Goal: Obtain resource: Obtain resource

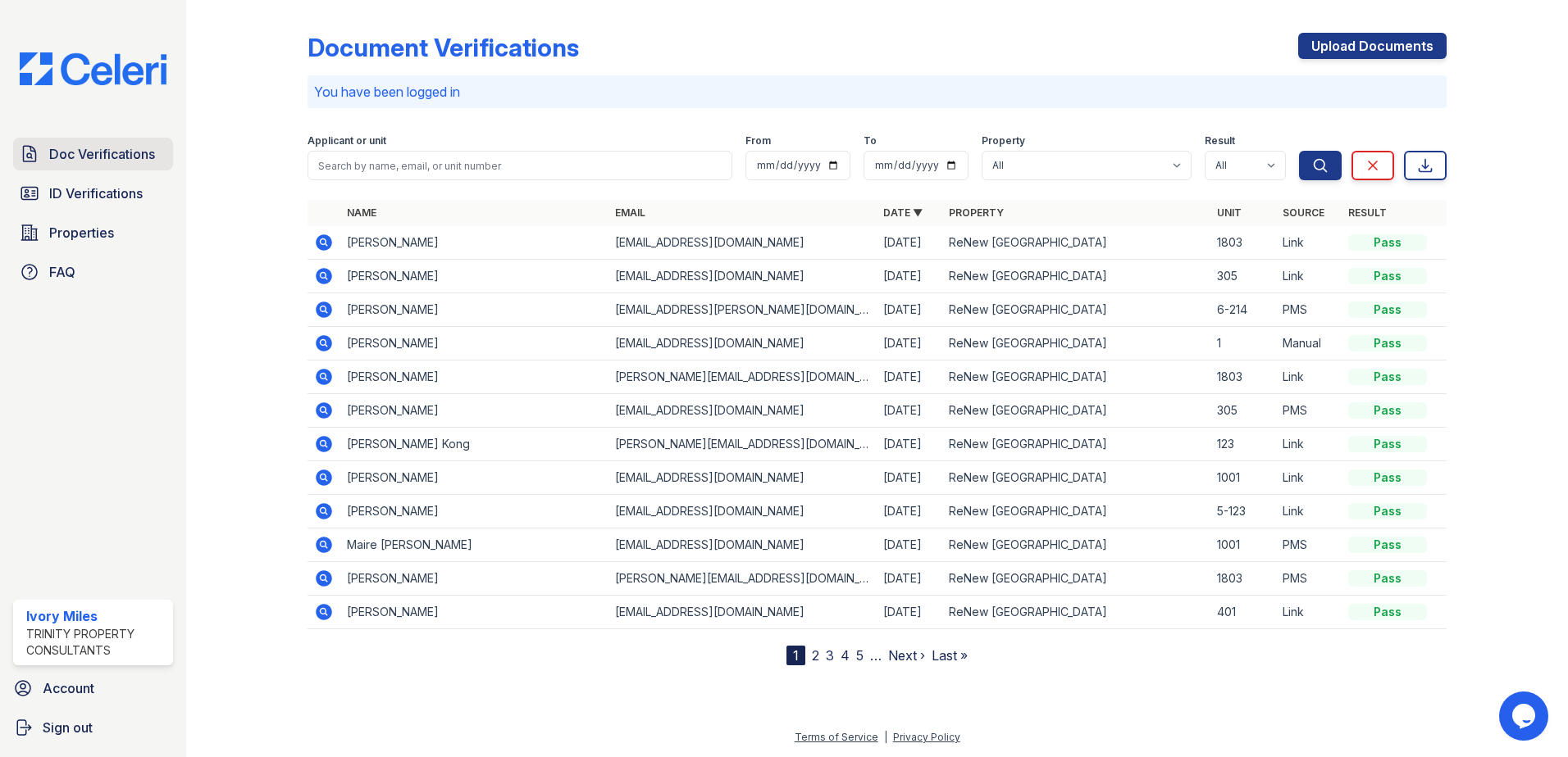
click at [44, 151] on link "Doc Verifications" at bounding box center [94, 154] width 160 height 33
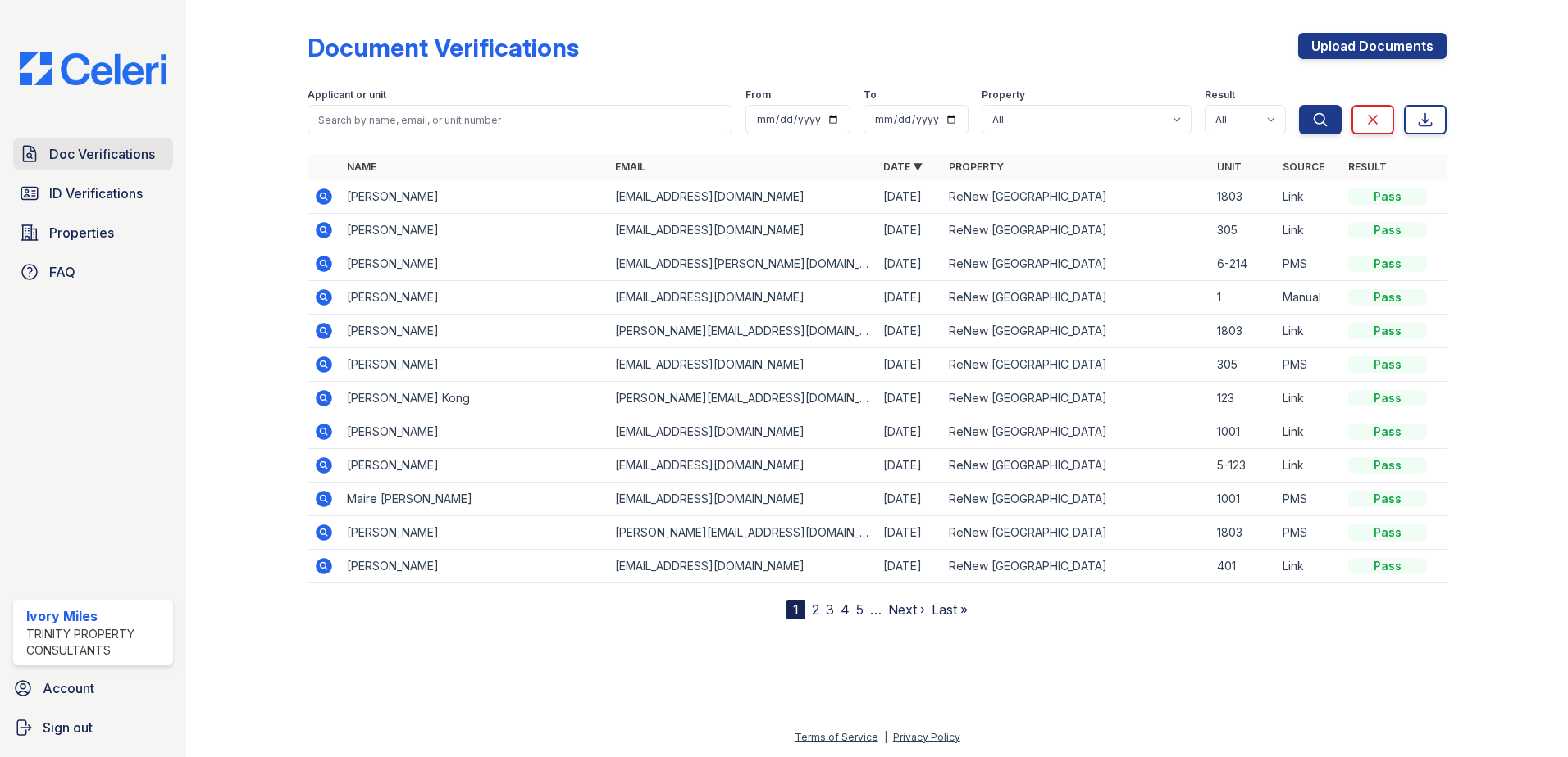
click at [55, 141] on link "Doc Verifications" at bounding box center [94, 154] width 160 height 33
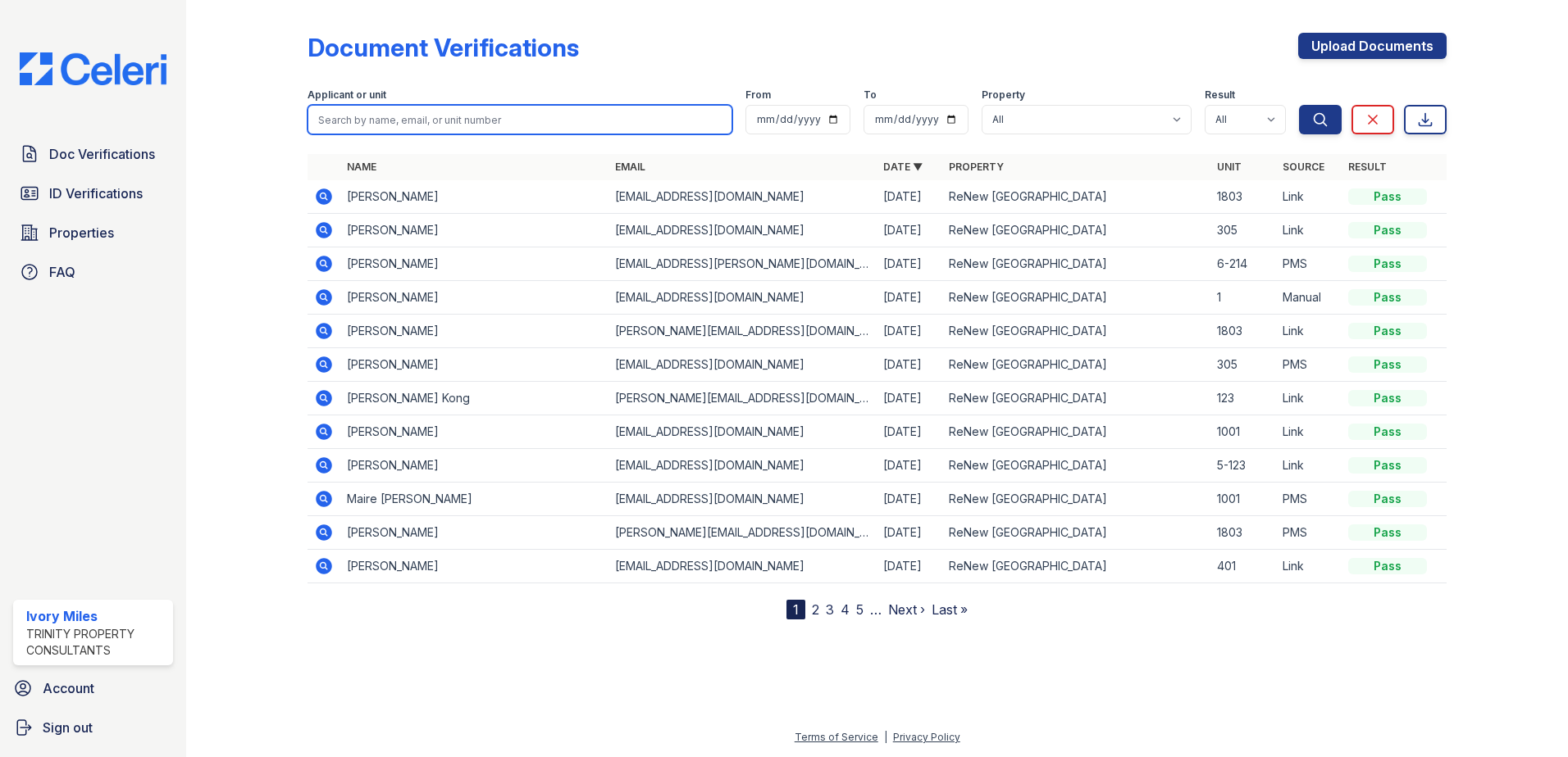
click at [393, 116] on input "search" at bounding box center [520, 120] width 425 height 29
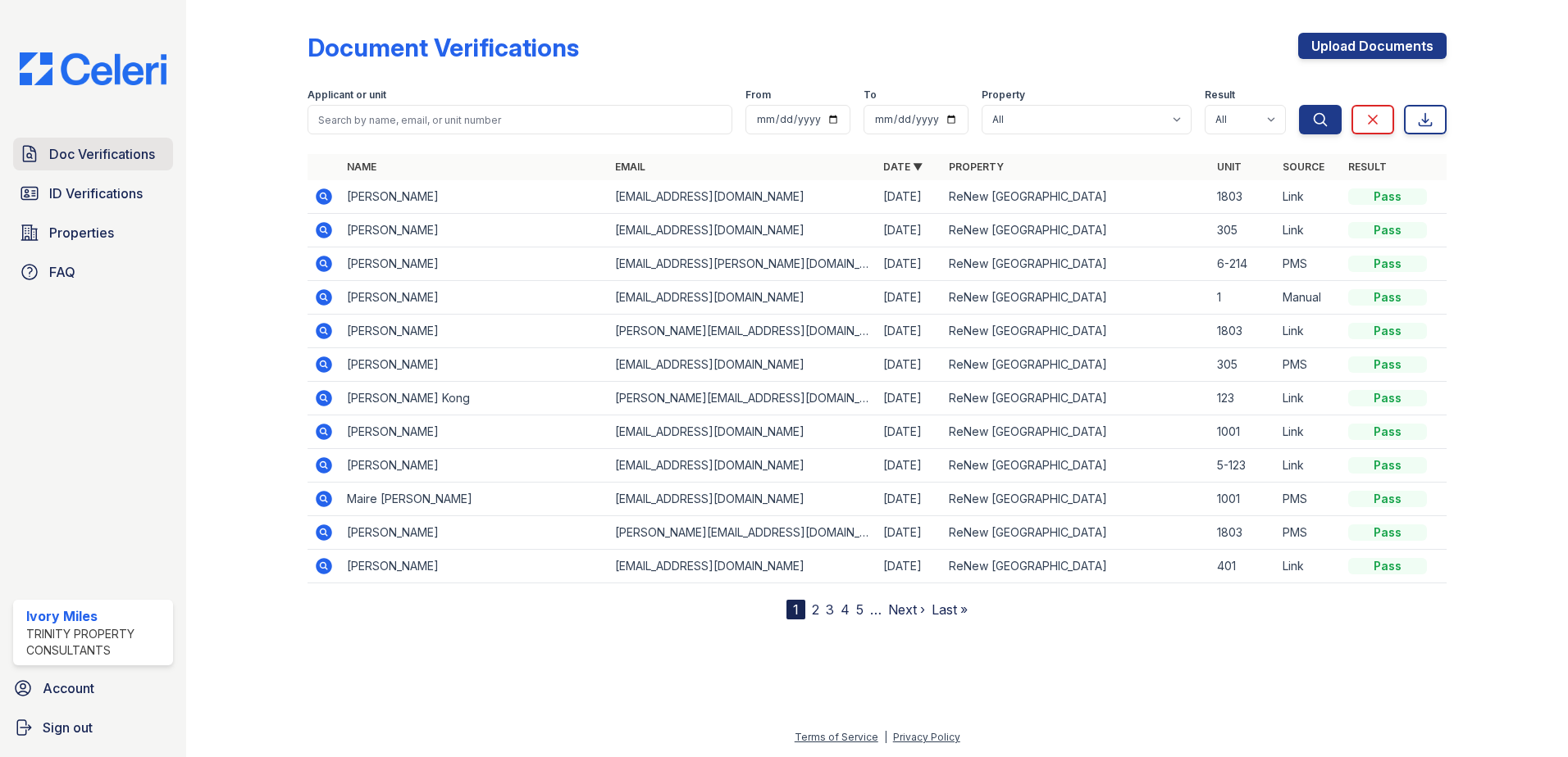
click at [130, 153] on span "Doc Verifications" at bounding box center [102, 153] width 106 height 19
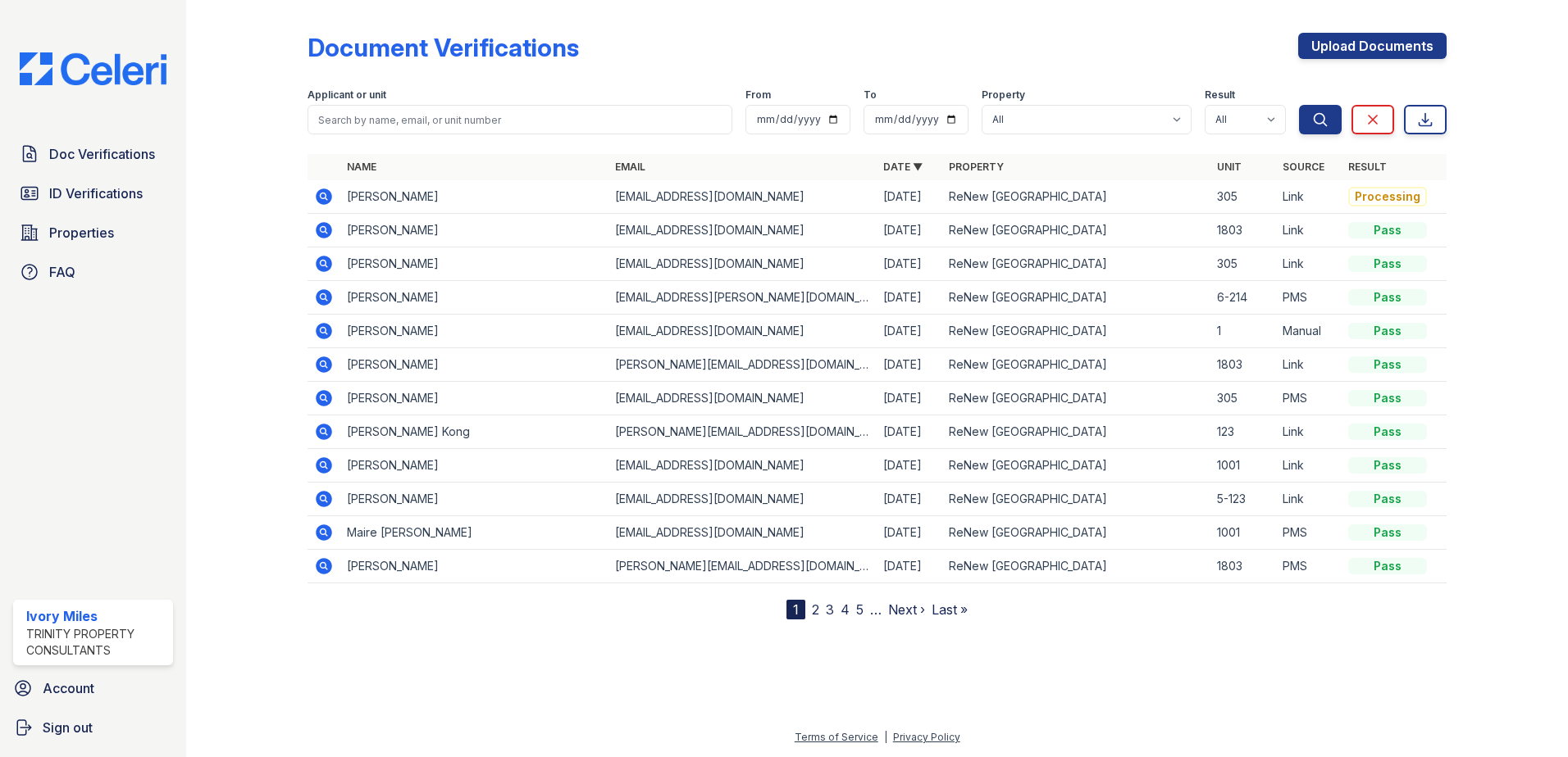
click at [331, 197] on icon at bounding box center [324, 196] width 16 height 16
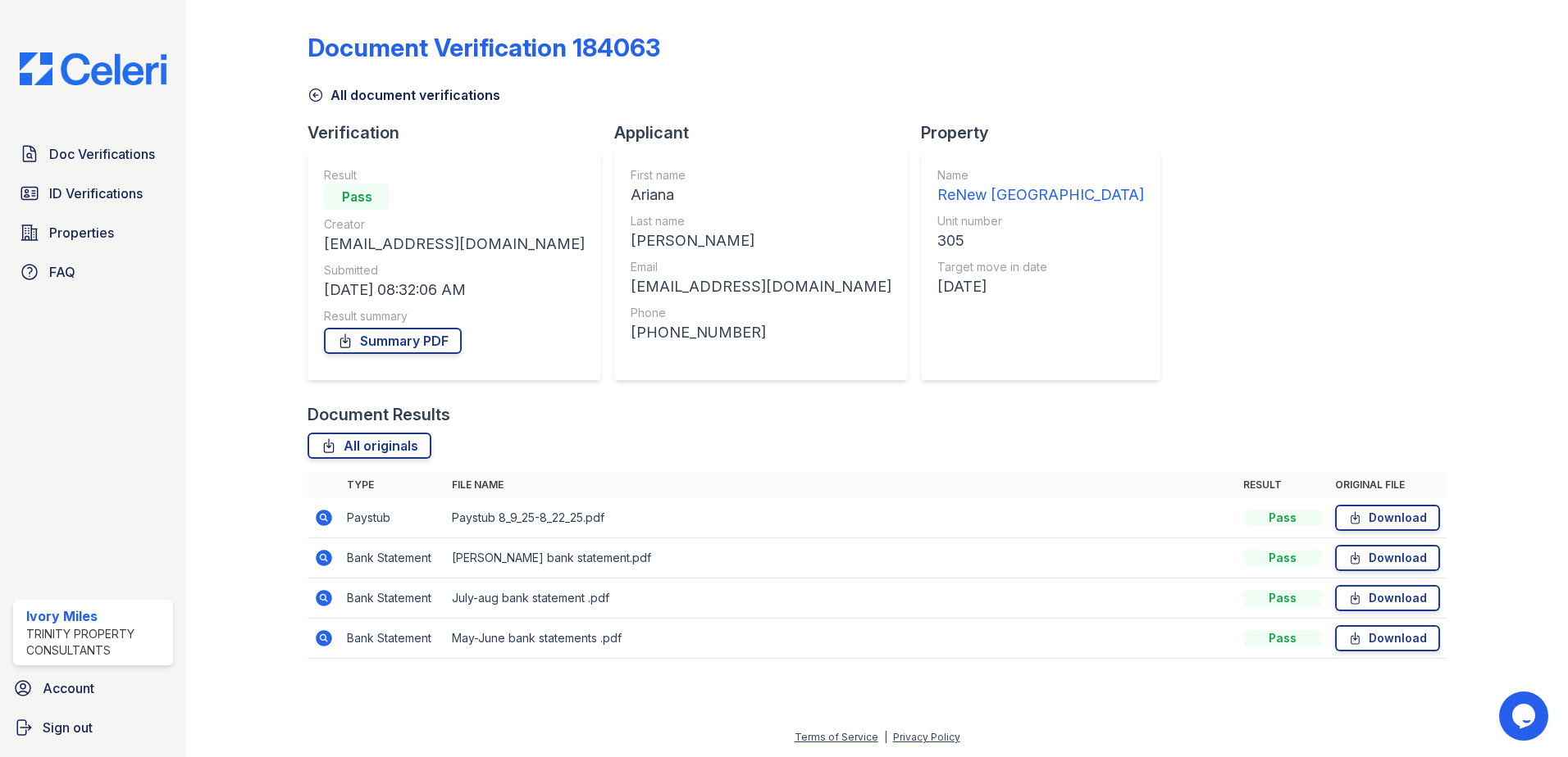
click at [324, 514] on icon at bounding box center [324, 517] width 19 height 19
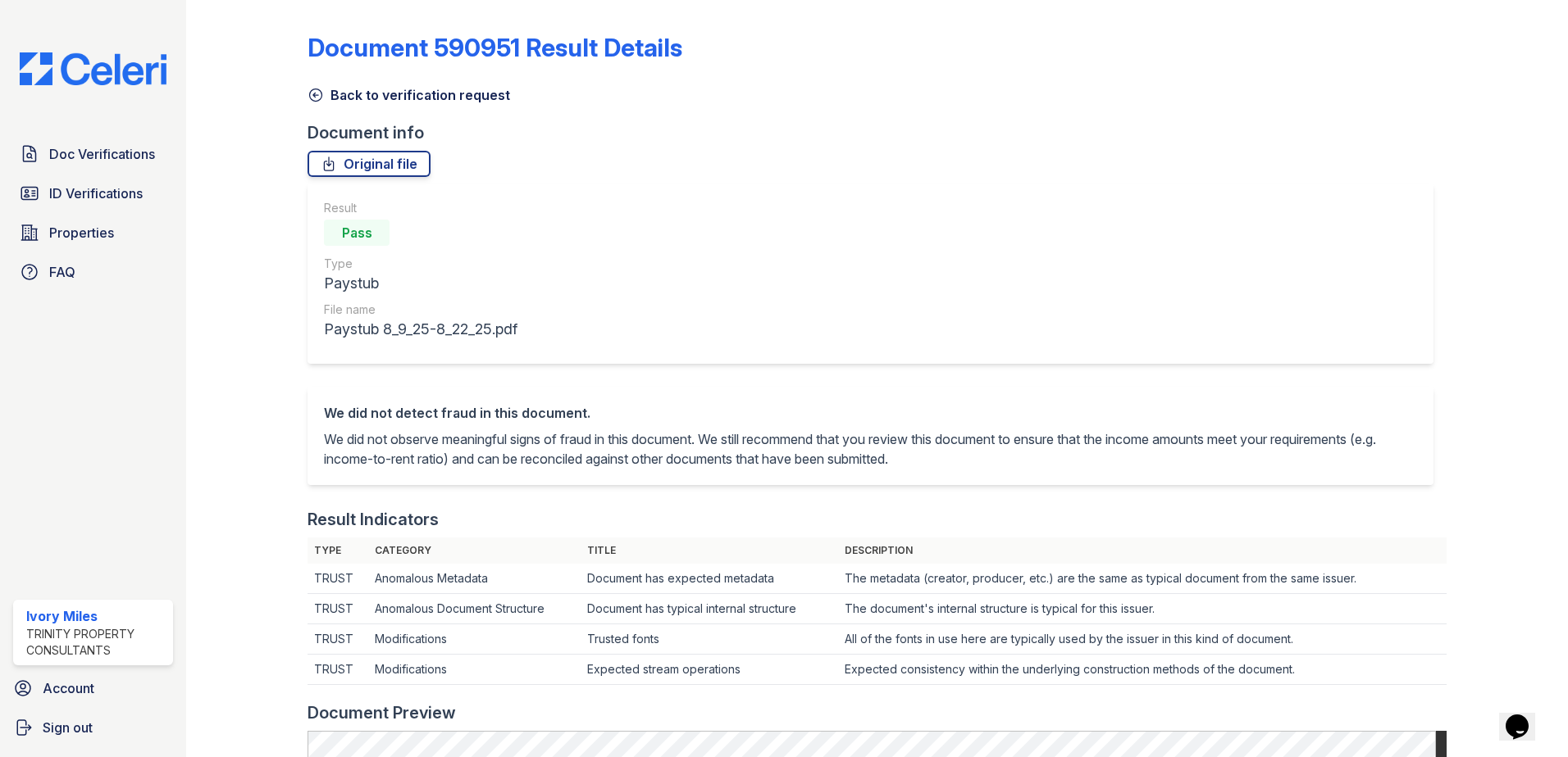
drag, startPoint x: 320, startPoint y: 102, endPoint x: 315, endPoint y: 109, distance: 8.6
click at [320, 102] on icon at bounding box center [315, 94] width 16 height 16
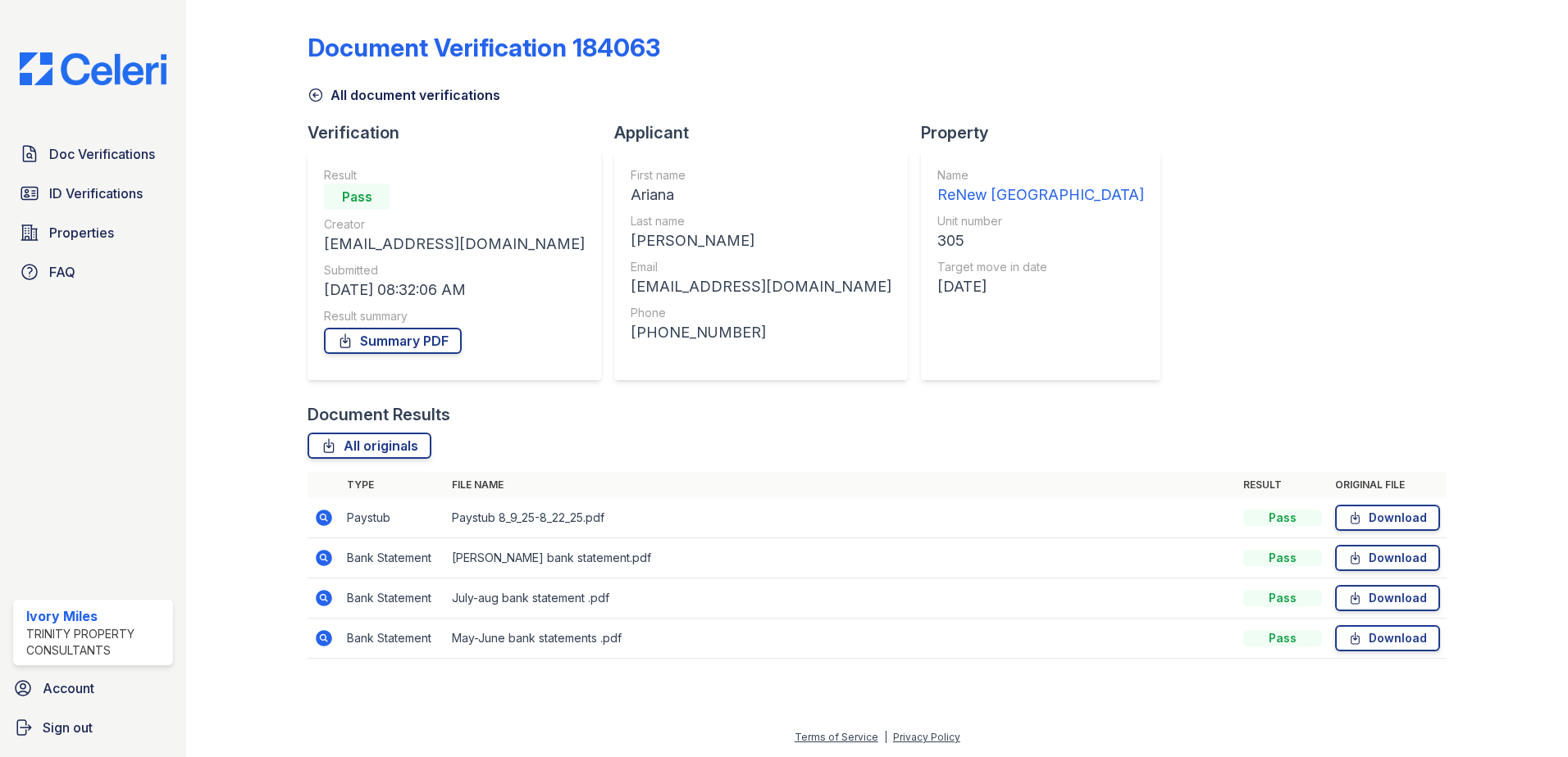
click at [309, 94] on icon at bounding box center [315, 94] width 16 height 16
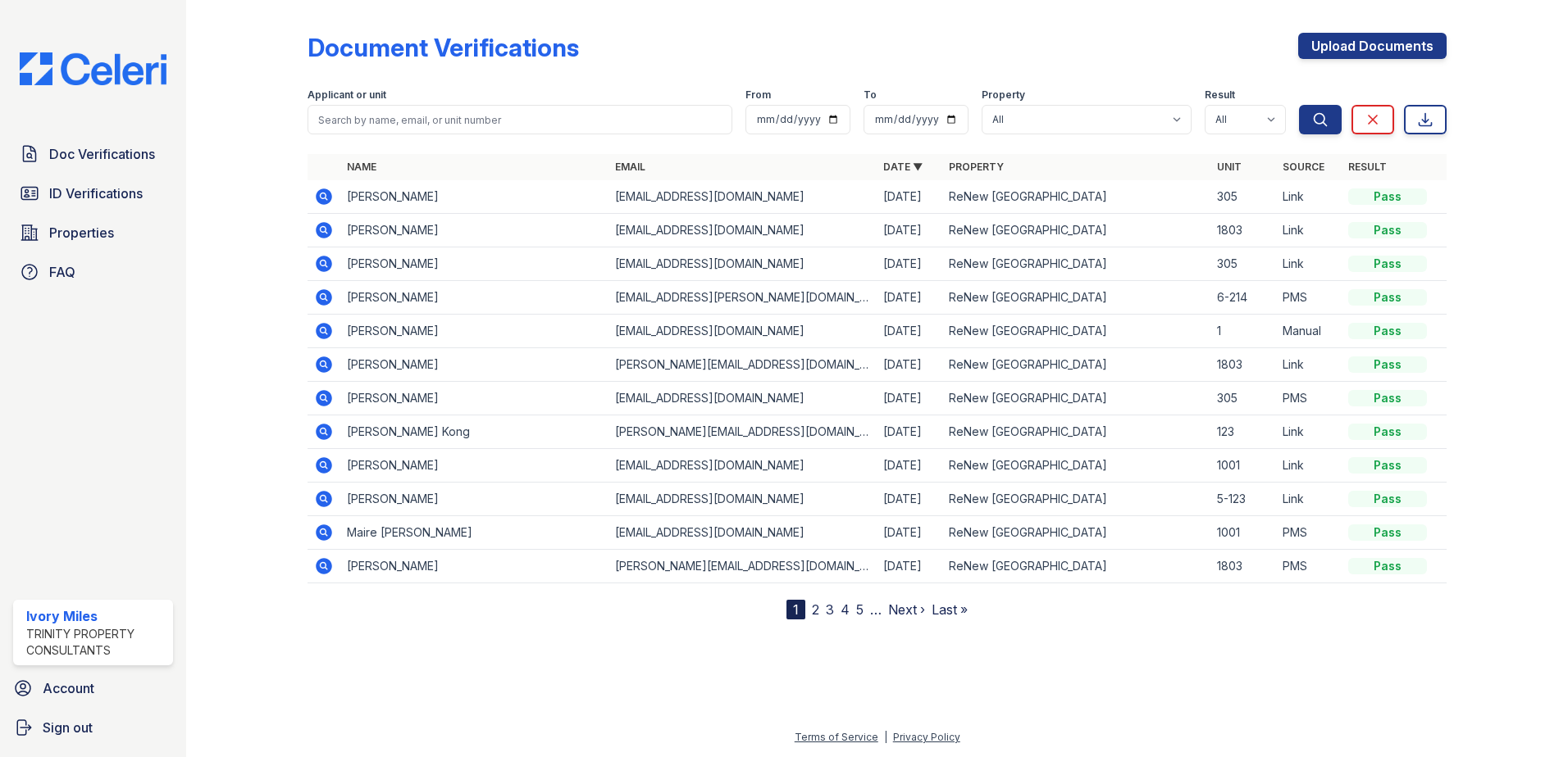
click at [318, 265] on icon at bounding box center [324, 264] width 16 height 16
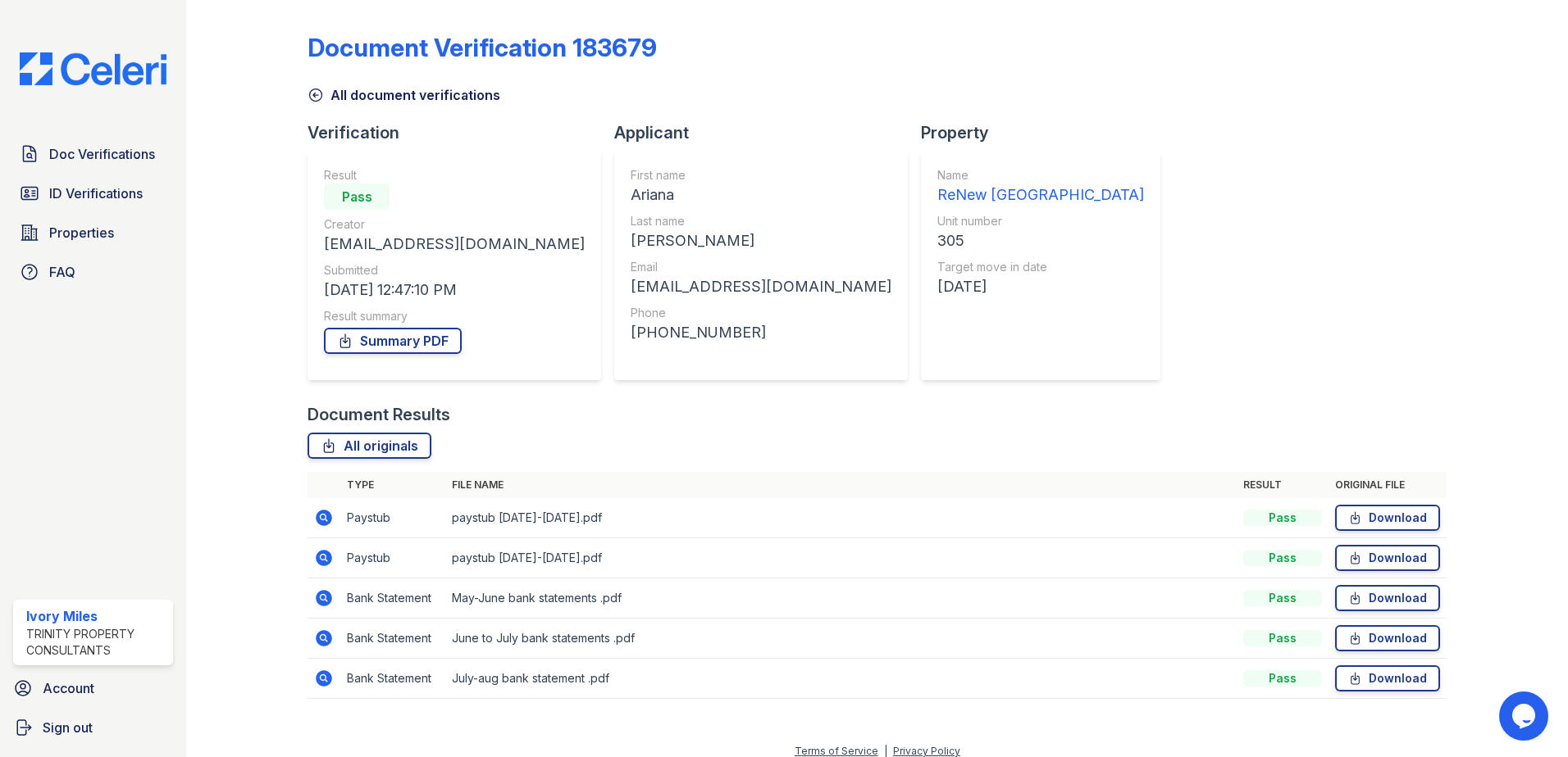
click at [325, 558] on icon at bounding box center [324, 557] width 16 height 16
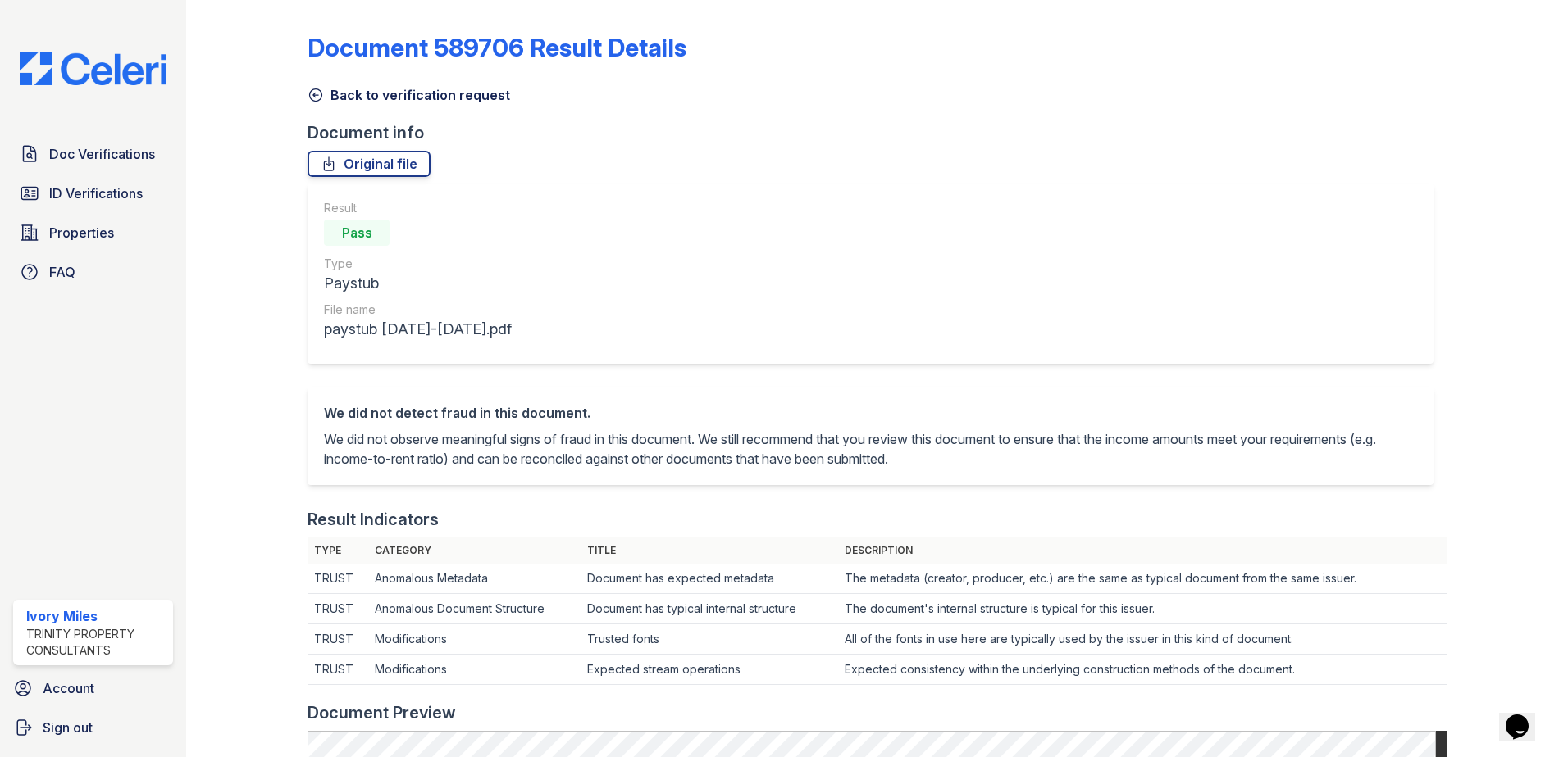
drag, startPoint x: 368, startPoint y: 165, endPoint x: 459, endPoint y: 184, distance: 93.0
click at [370, 164] on link "Original file" at bounding box center [369, 163] width 123 height 26
click at [313, 90] on icon at bounding box center [315, 94] width 16 height 16
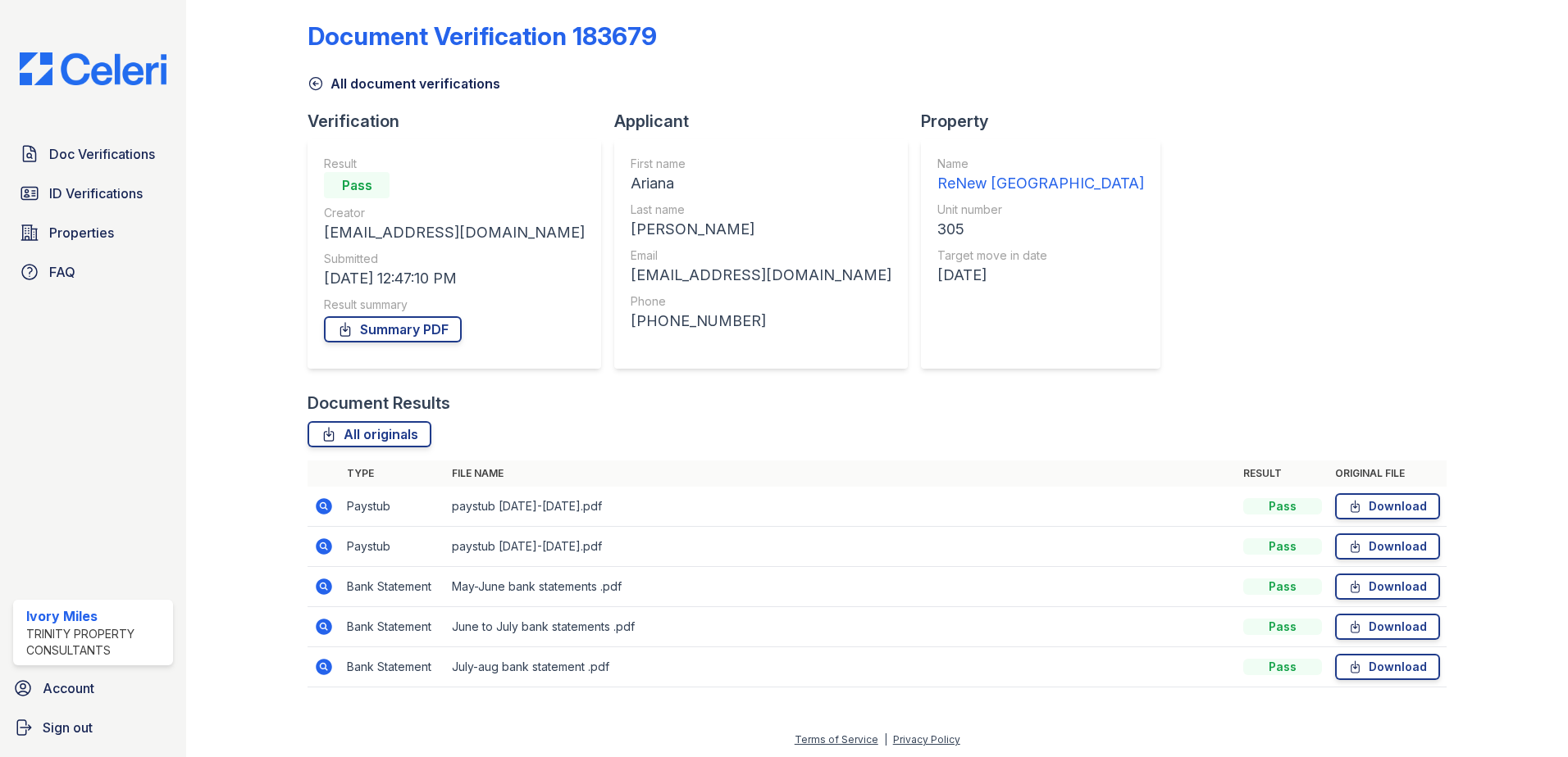
scroll to position [14, 0]
click at [1410, 592] on link "Download" at bounding box center [1388, 584] width 105 height 26
click at [1406, 629] on link "Download" at bounding box center [1388, 624] width 105 height 26
click at [1394, 664] on link "Download" at bounding box center [1388, 664] width 105 height 26
click at [426, 324] on link "Summary PDF" at bounding box center [393, 327] width 138 height 26
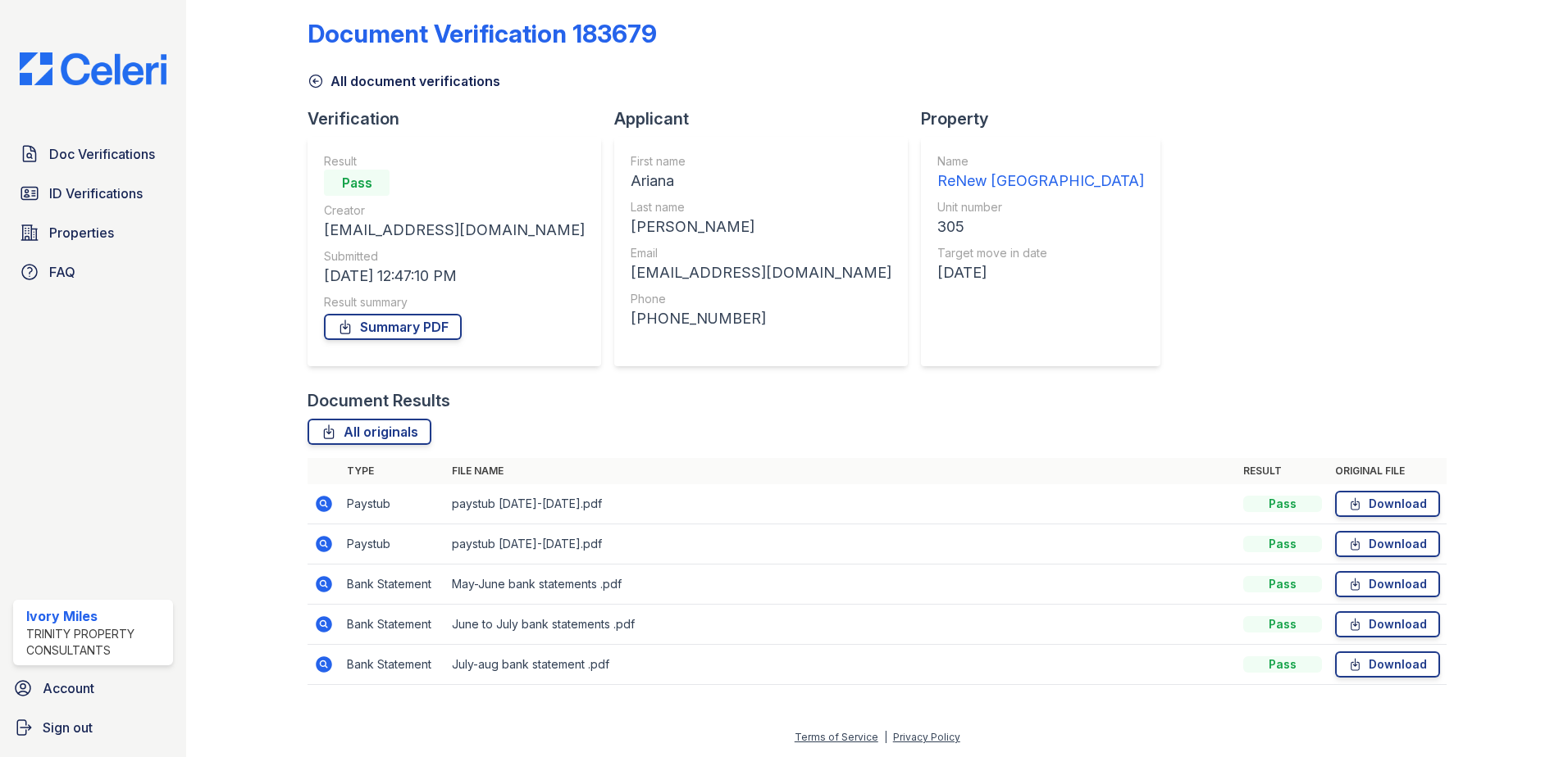
click at [315, 83] on icon at bounding box center [315, 81] width 16 height 16
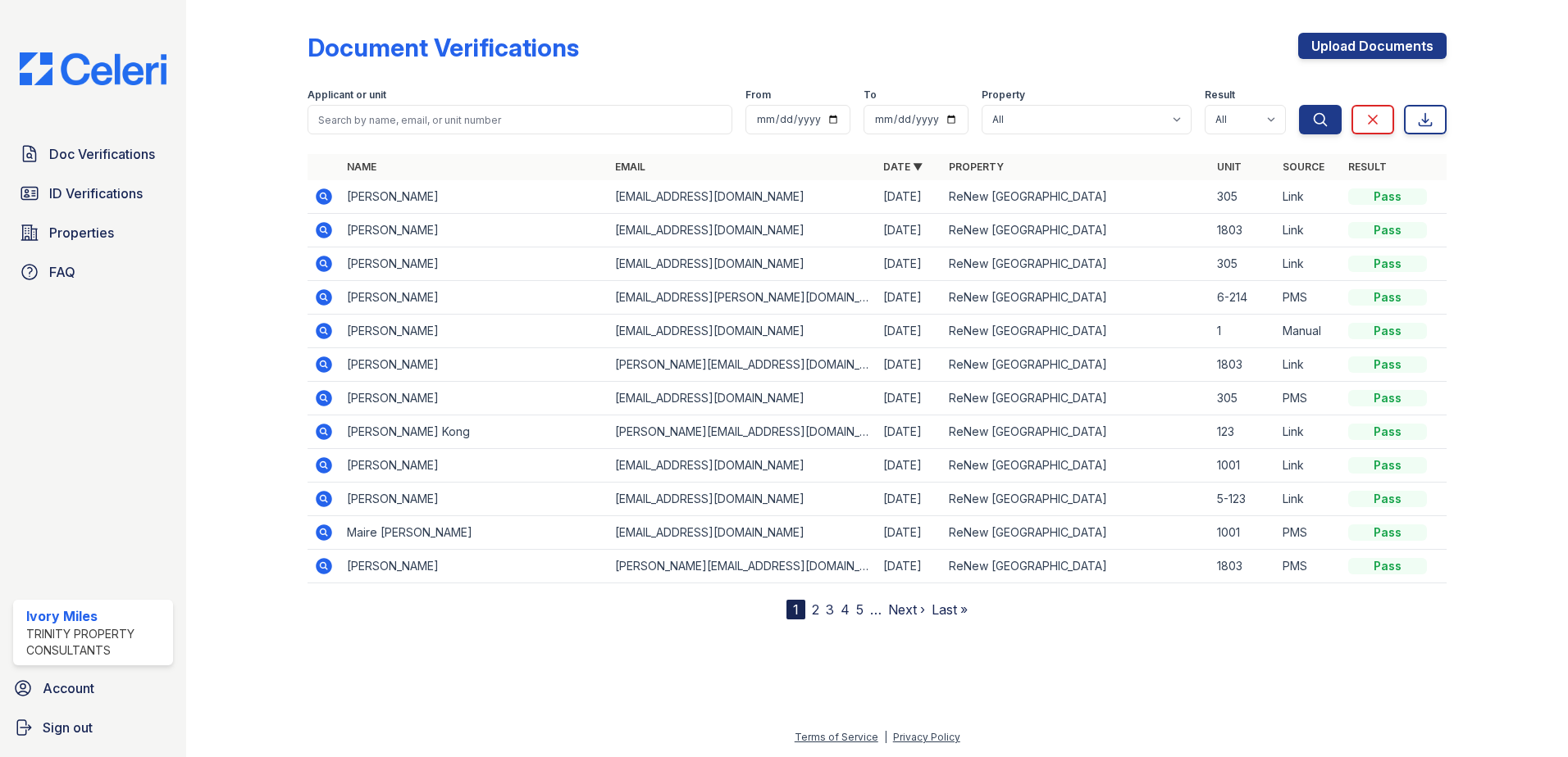
click at [326, 394] on icon at bounding box center [324, 397] width 16 height 16
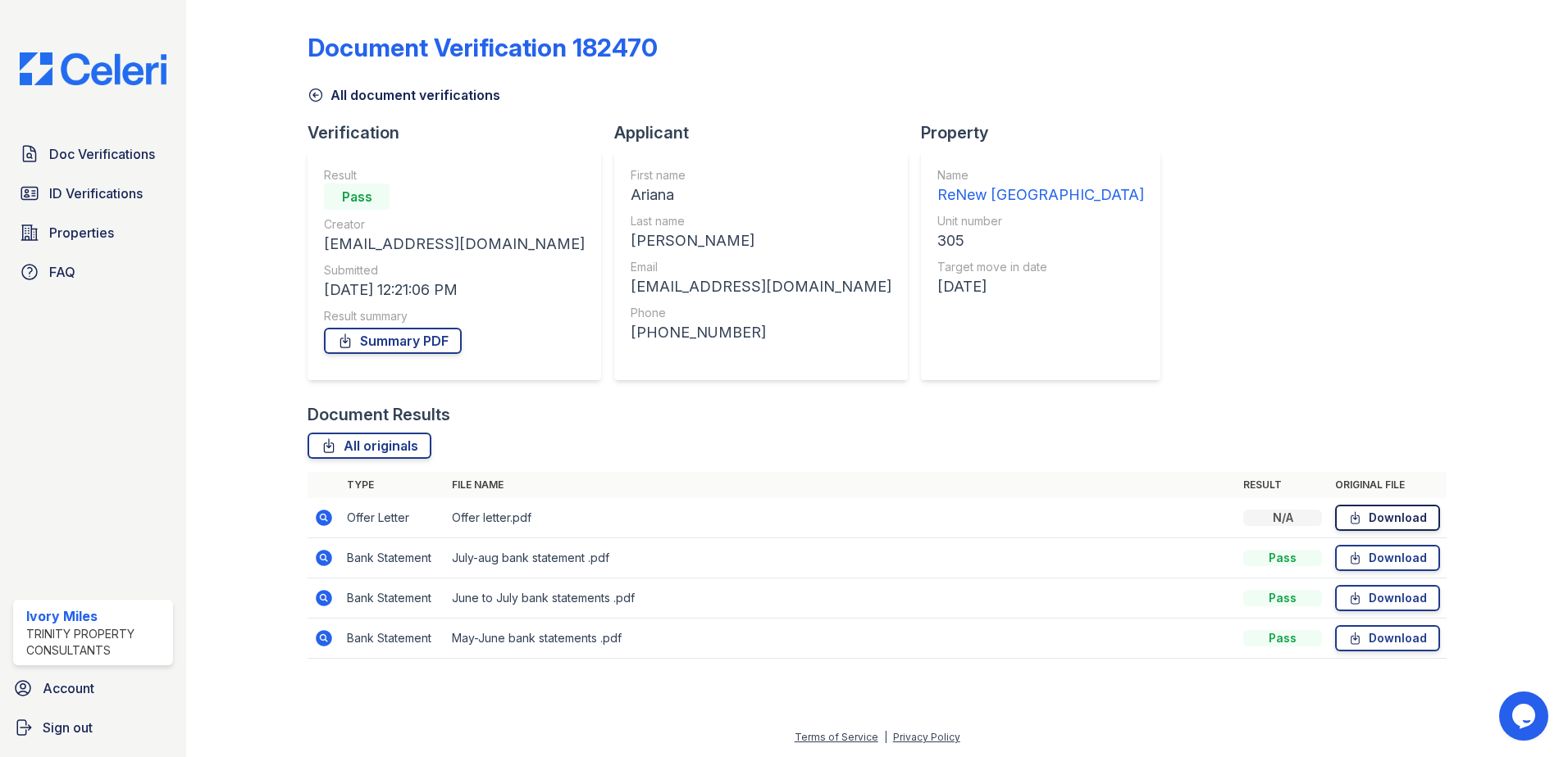
click at [1402, 522] on link "Download" at bounding box center [1388, 518] width 105 height 26
